Goal: Information Seeking & Learning: Learn about a topic

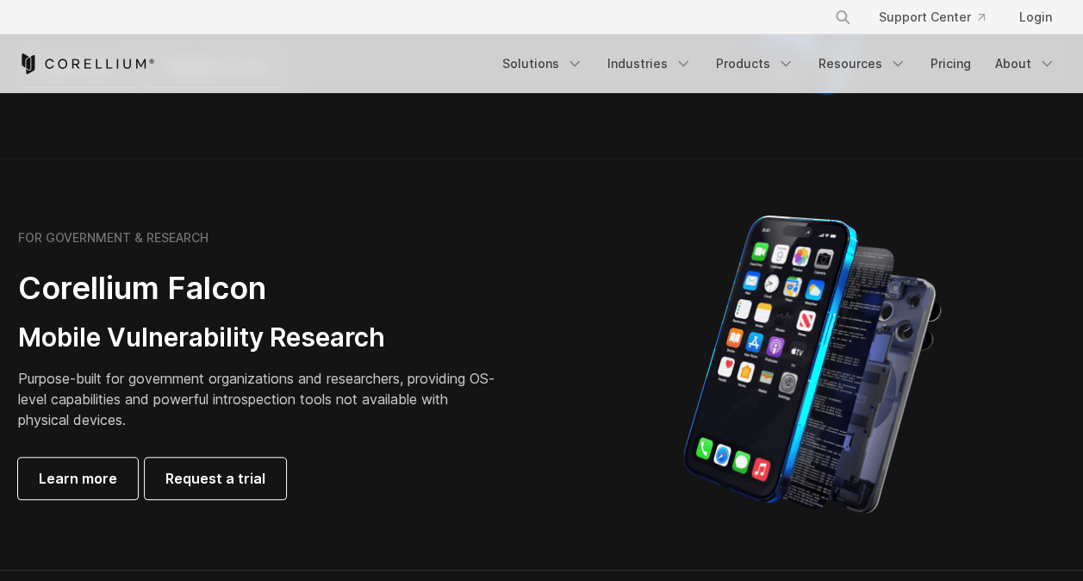
scroll to position [786, 0]
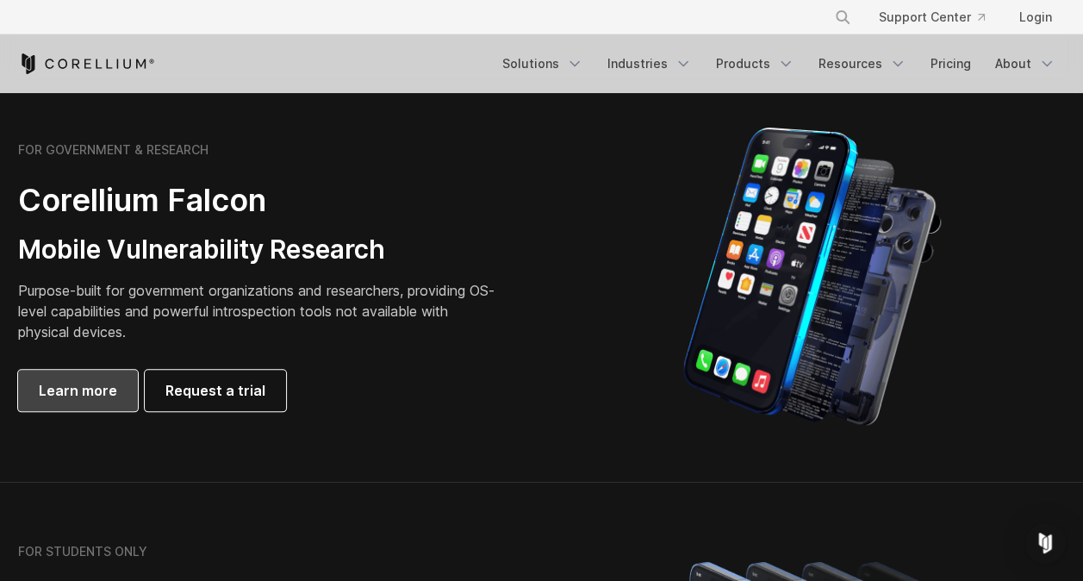
click at [95, 388] on span "Learn more" at bounding box center [78, 390] width 78 height 21
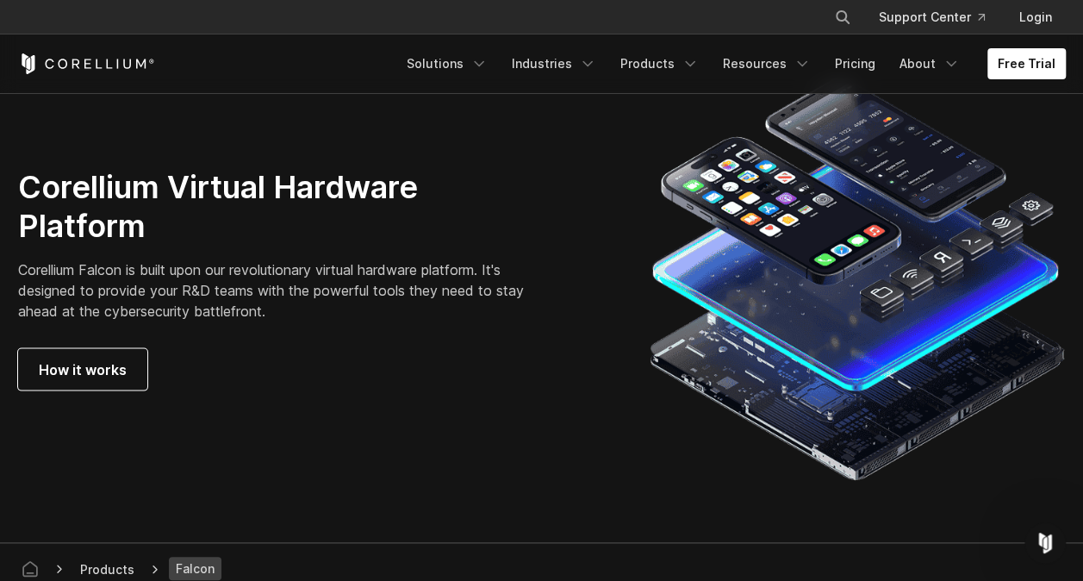
scroll to position [4808, 0]
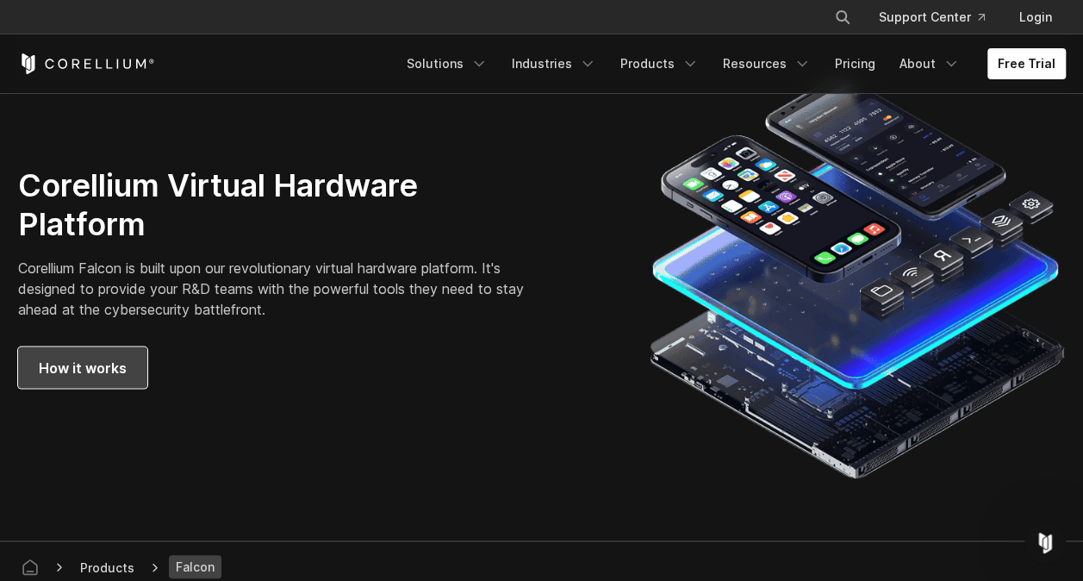
click at [53, 367] on span "How it works" at bounding box center [83, 367] width 88 height 21
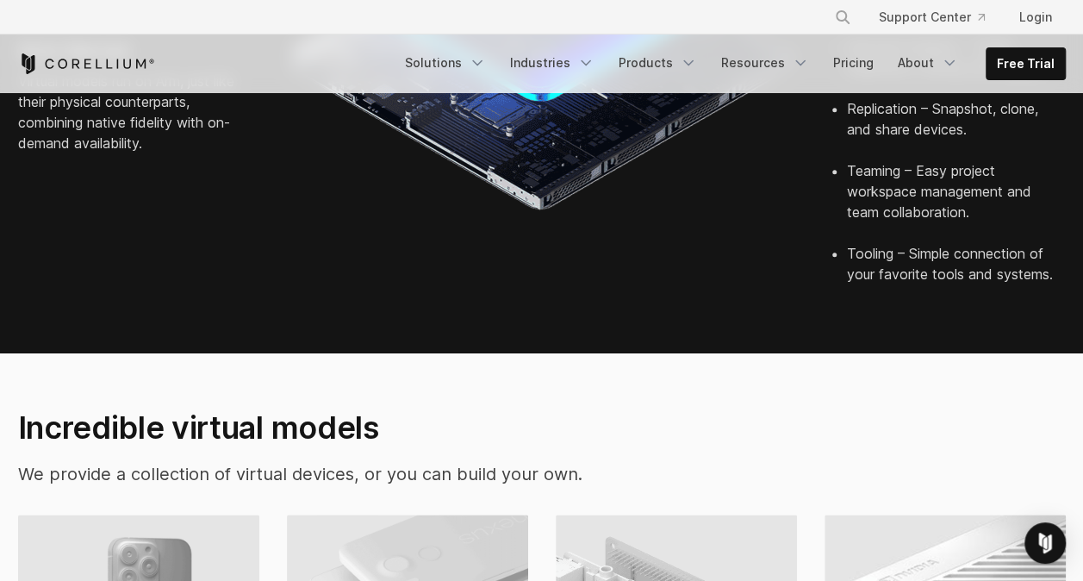
scroll to position [1120, 0]
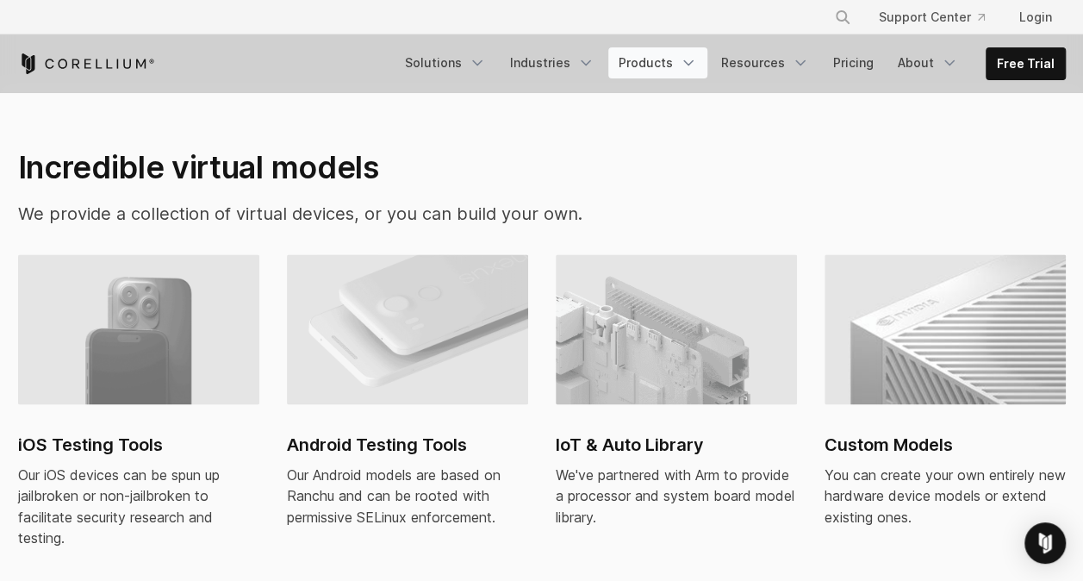
click at [686, 62] on link "Products" at bounding box center [657, 62] width 99 height 31
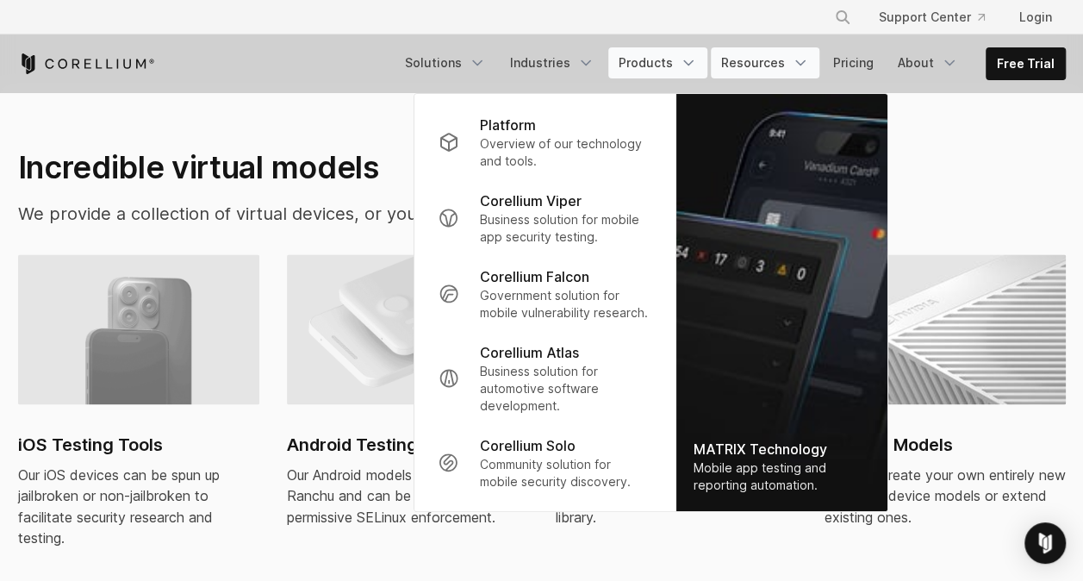
click at [791, 56] on link "Resources" at bounding box center [765, 62] width 109 height 31
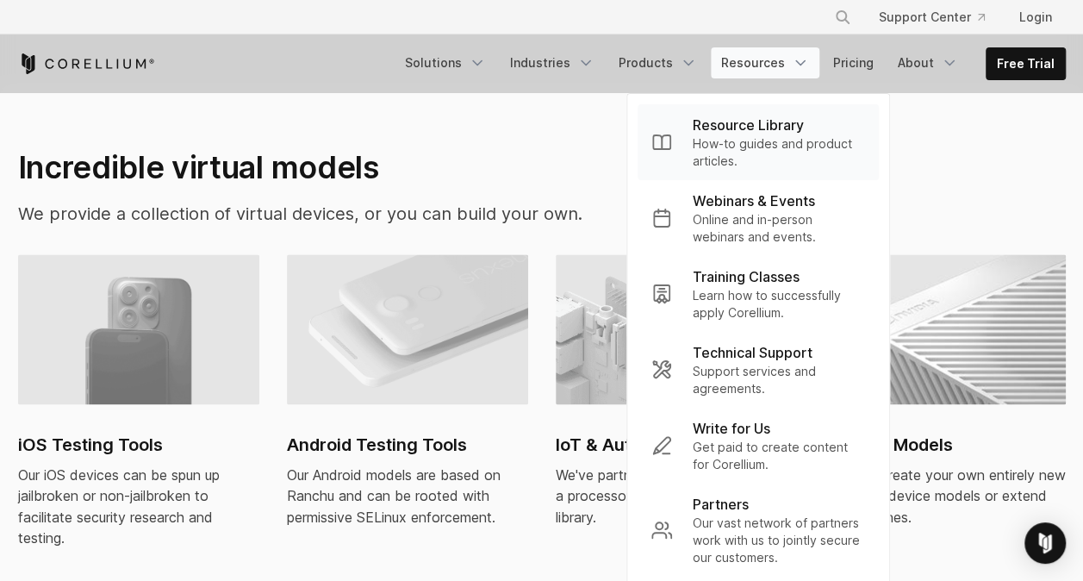
click at [765, 140] on p "How-to guides and product articles." at bounding box center [779, 152] width 172 height 34
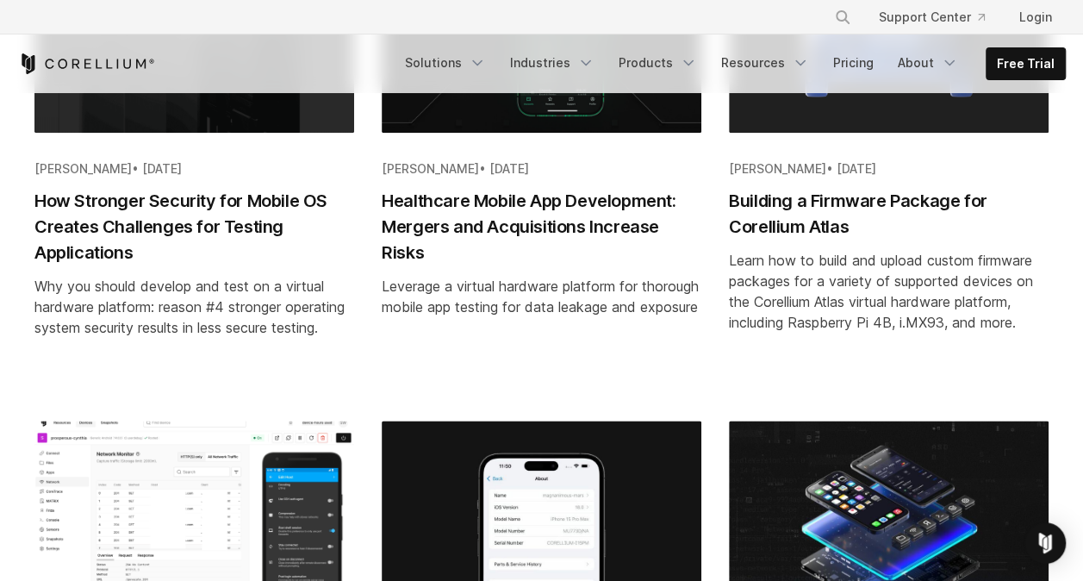
scroll to position [1378, 0]
